Goal: Information Seeking & Learning: Learn about a topic

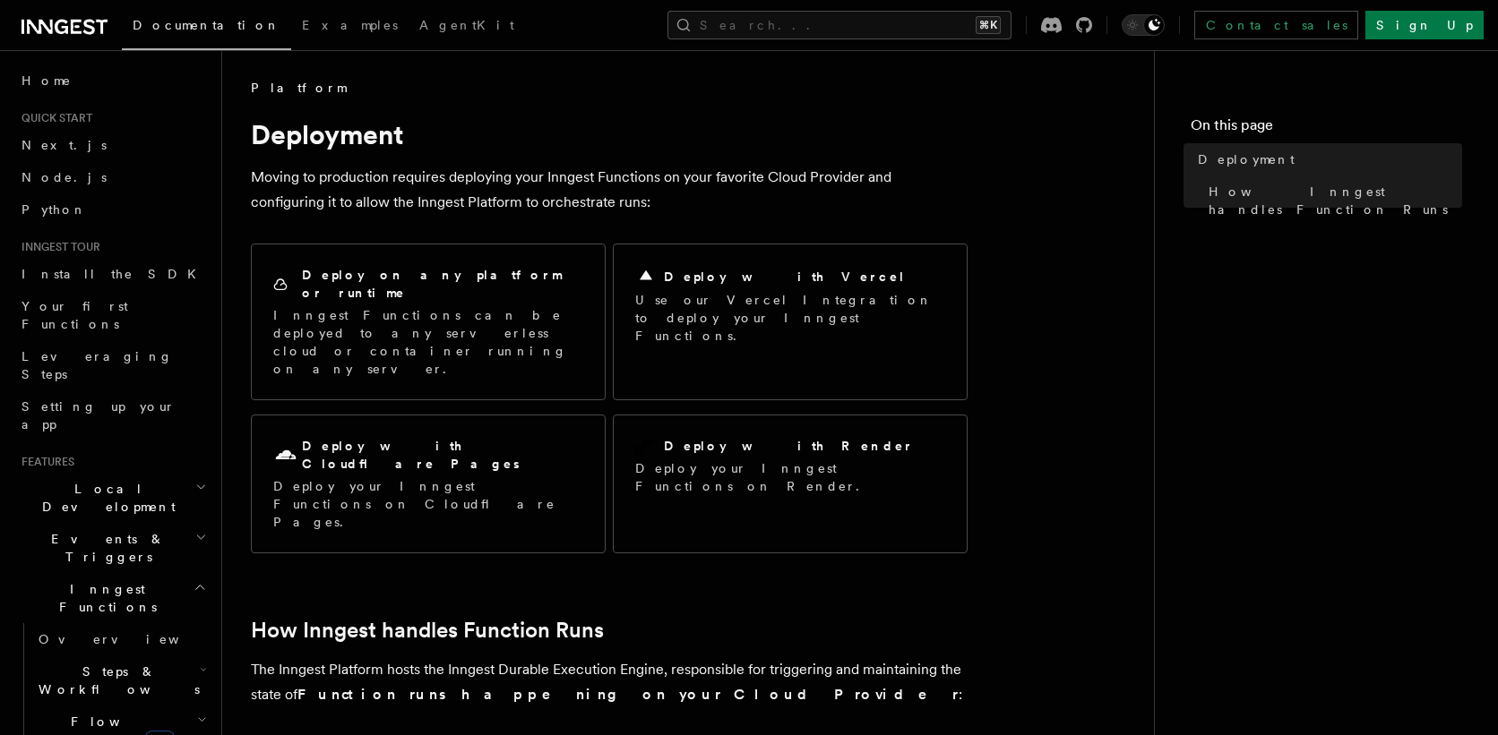
click at [85, 124] on span "Quick start" at bounding box center [53, 118] width 78 height 14
click at [185, 28] on span "Documentation" at bounding box center [207, 25] width 148 height 14
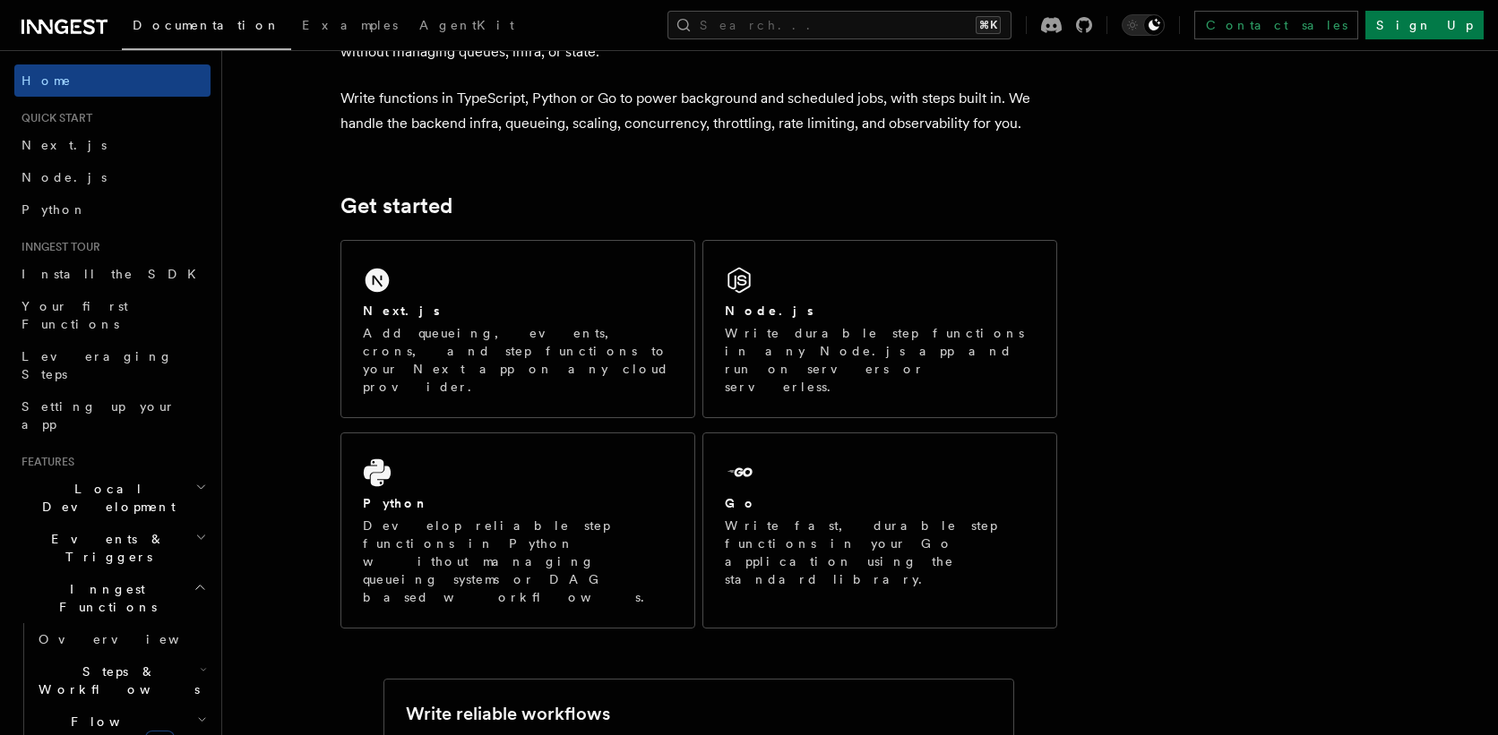
scroll to position [143, 0]
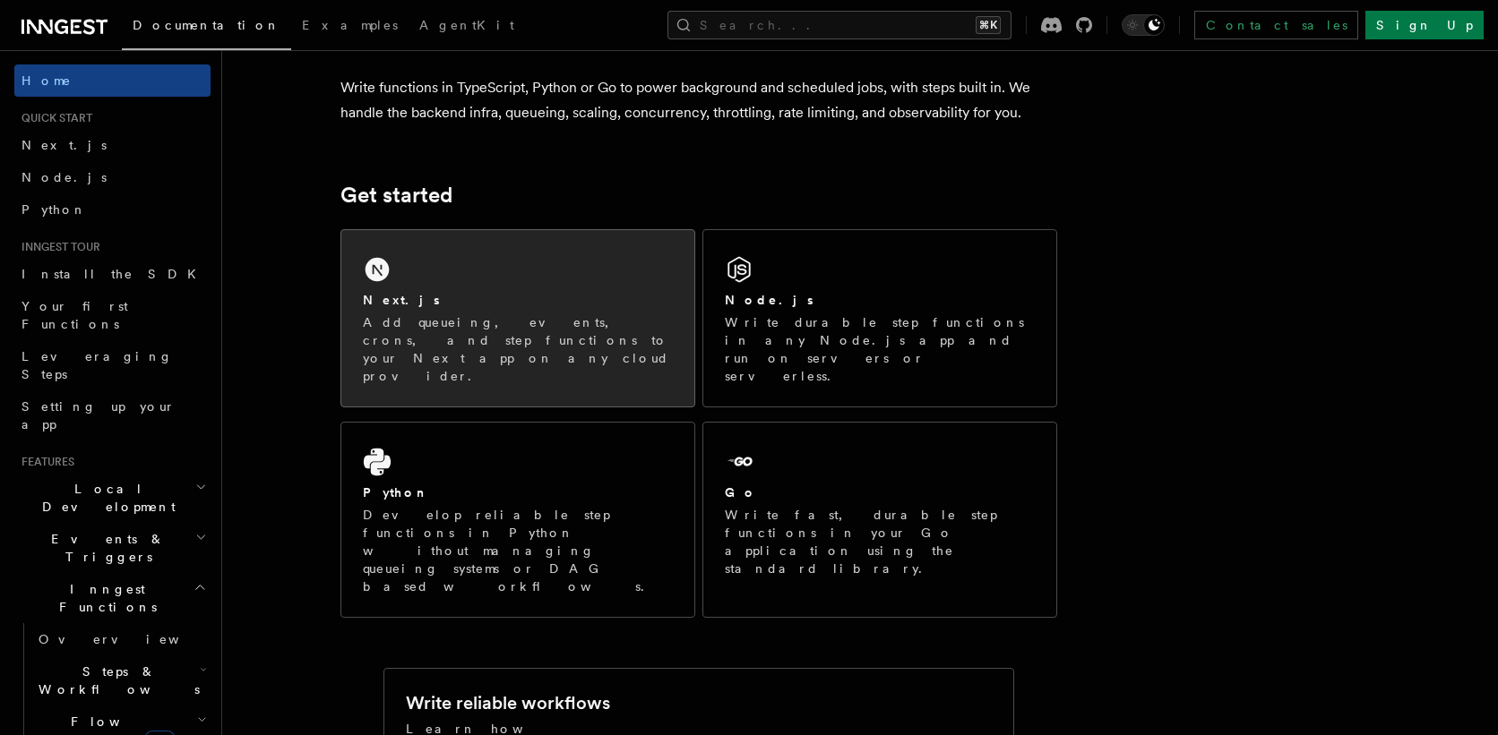
click at [535, 288] on div "Next.js Add queueing, events, crons, and step functions to your Next app on any…" at bounding box center [517, 318] width 353 height 176
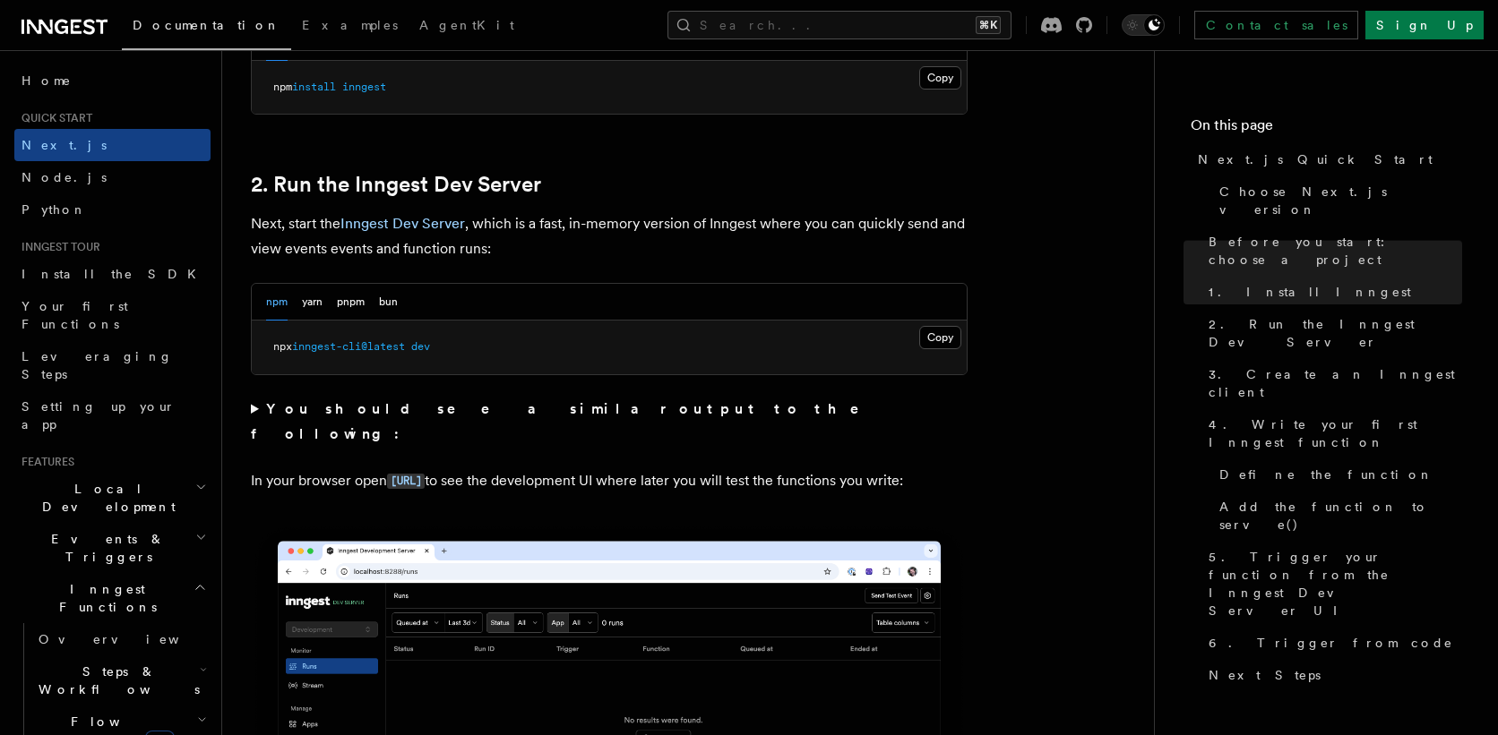
scroll to position [1154, 0]
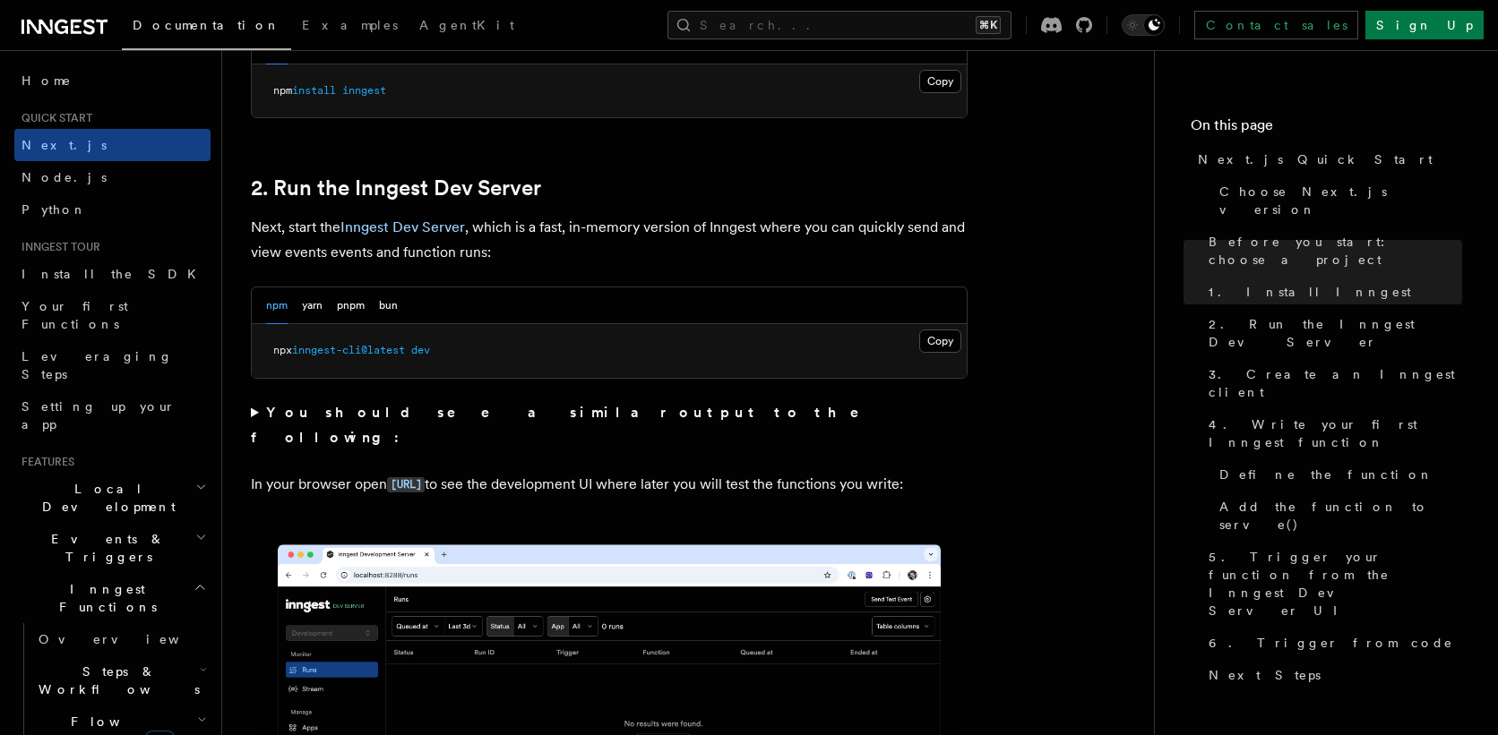
click at [253, 412] on summary "You should see a similar output to the following:" at bounding box center [609, 425] width 717 height 50
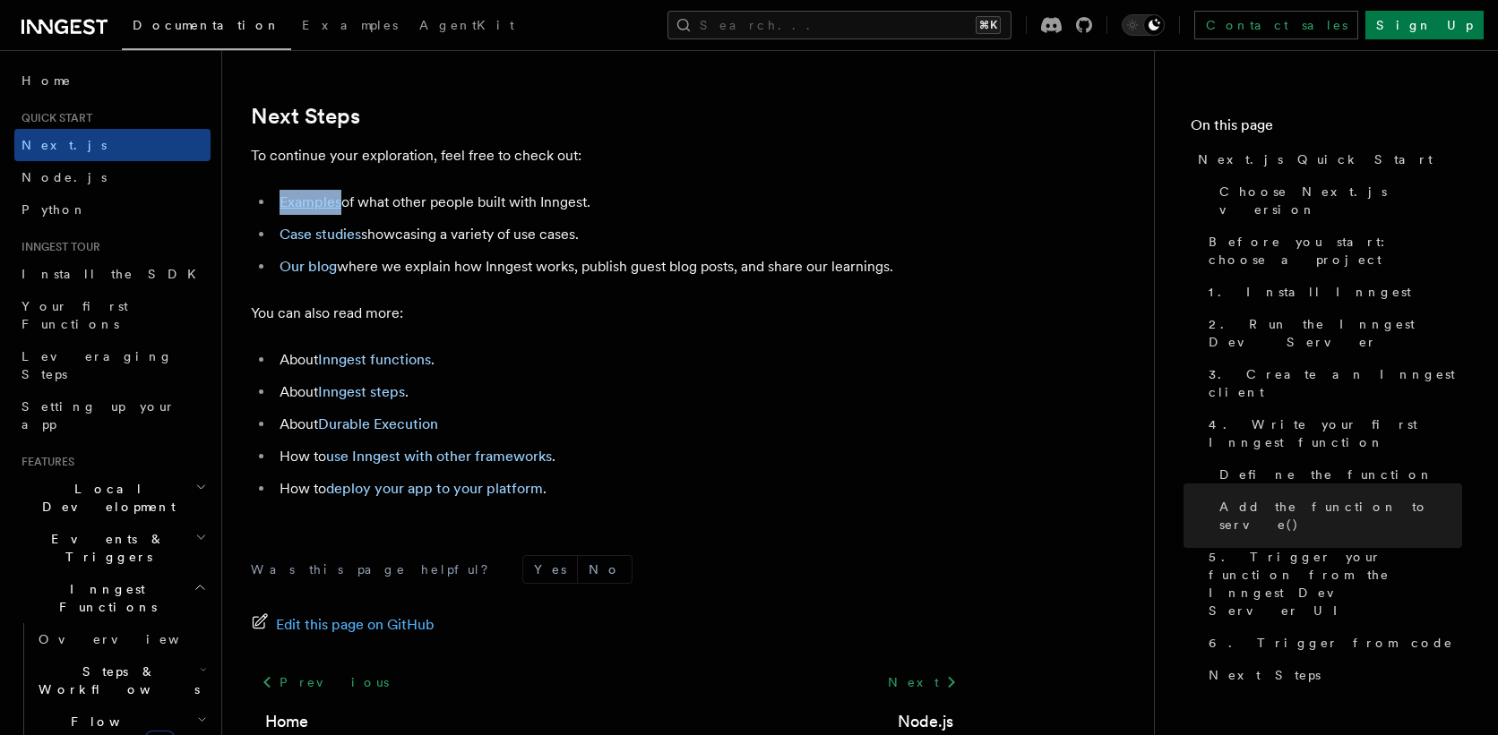
scroll to position [11720, 0]
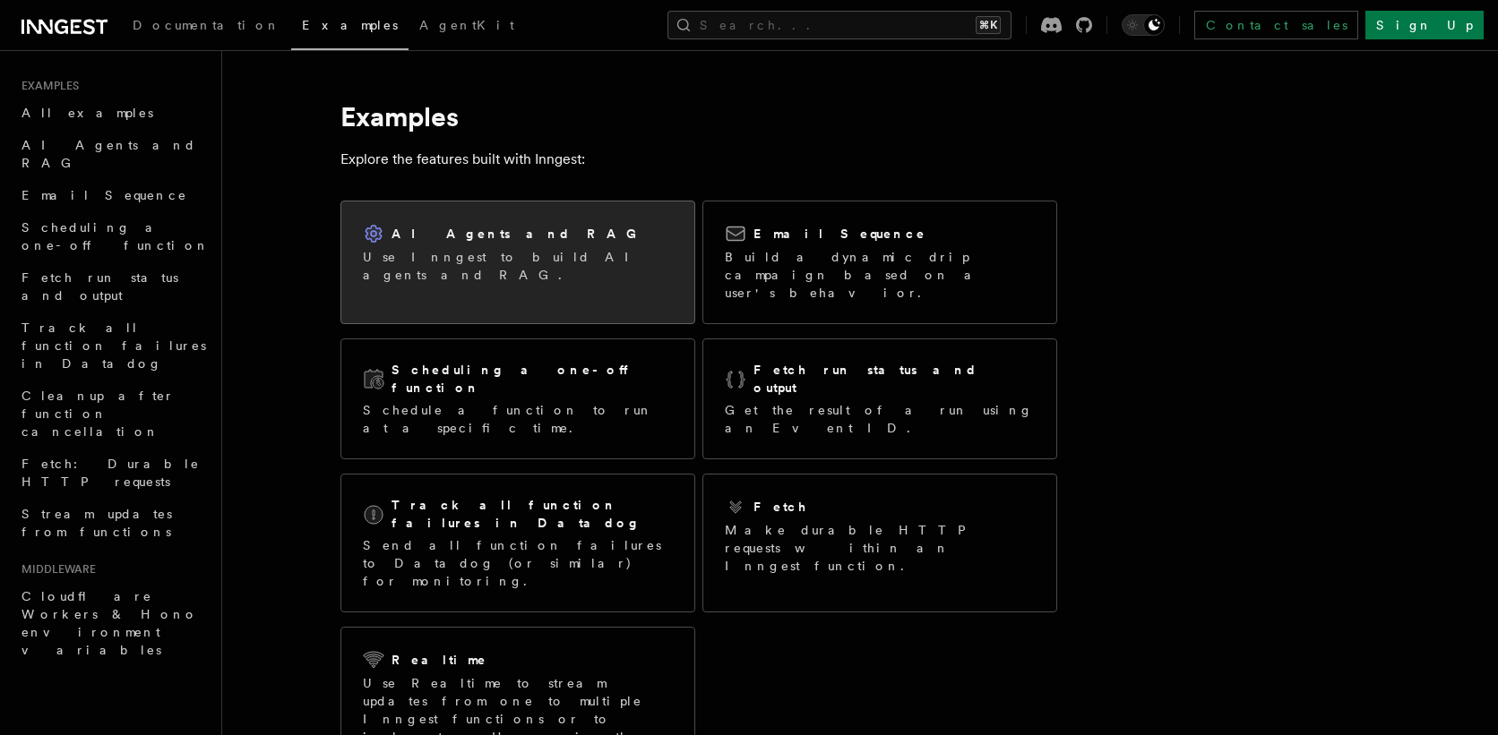
click at [479, 217] on div "AI Agents and RAG Use Inngest to build AI agents and RAG." at bounding box center [517, 254] width 353 height 104
